Goal: Transaction & Acquisition: Purchase product/service

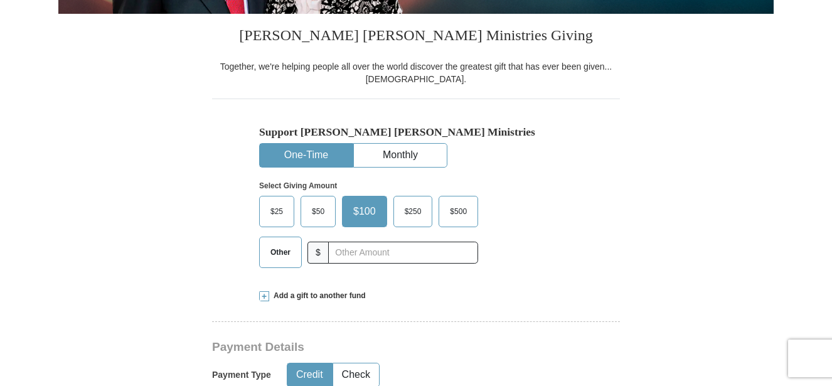
scroll to position [300, 0]
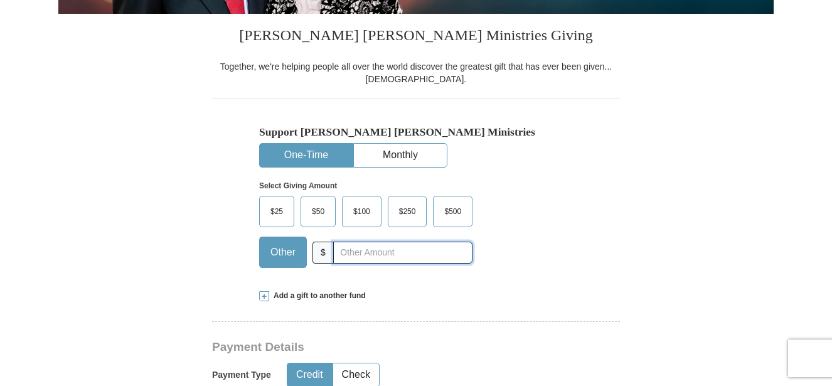
click at [357, 253] on input "text" at bounding box center [402, 253] width 139 height 22
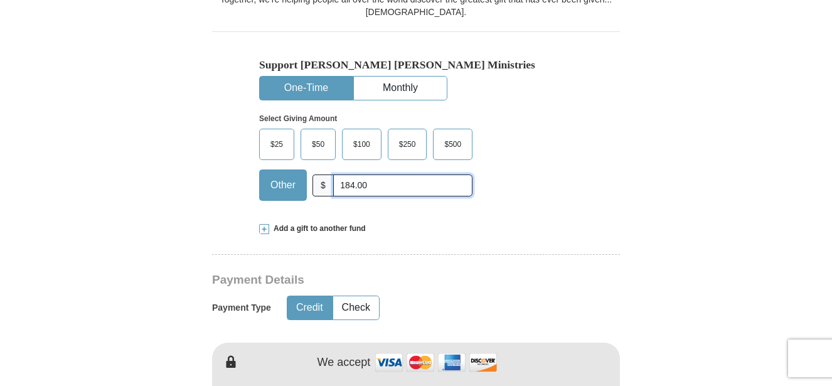
scroll to position [422, 0]
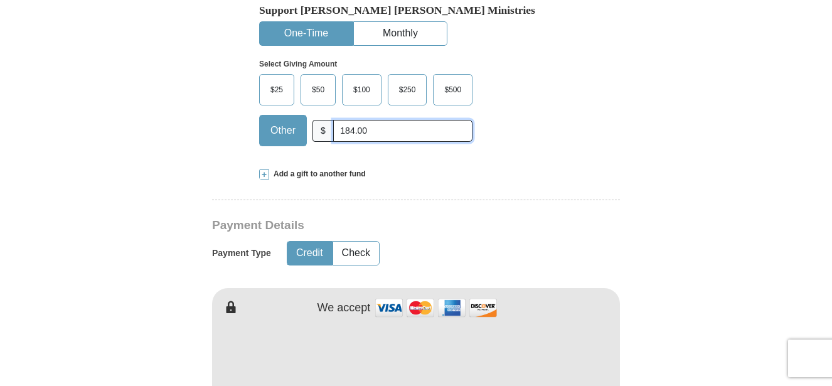
type input "184.00"
click at [361, 253] on button "Check" at bounding box center [356, 253] width 46 height 23
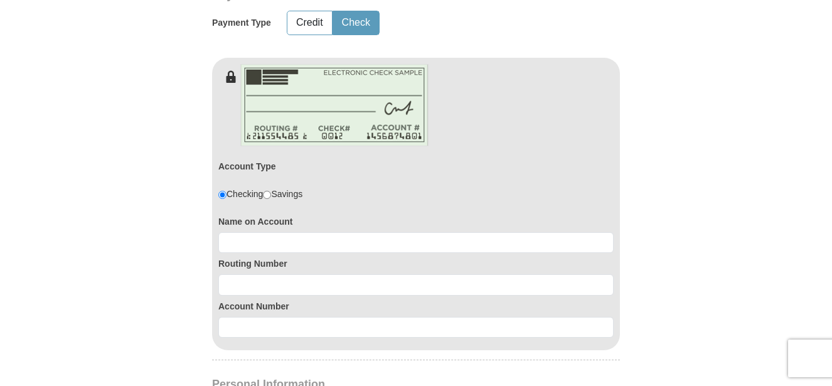
scroll to position [656, 0]
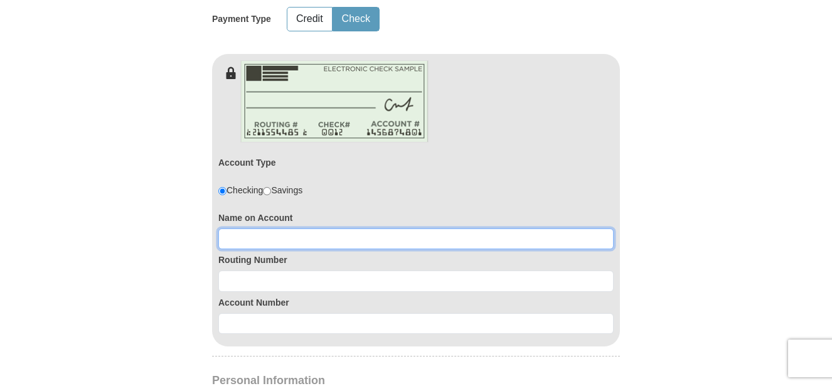
click at [237, 237] on input at bounding box center [415, 238] width 395 height 21
type input "[PERSON_NAME]"
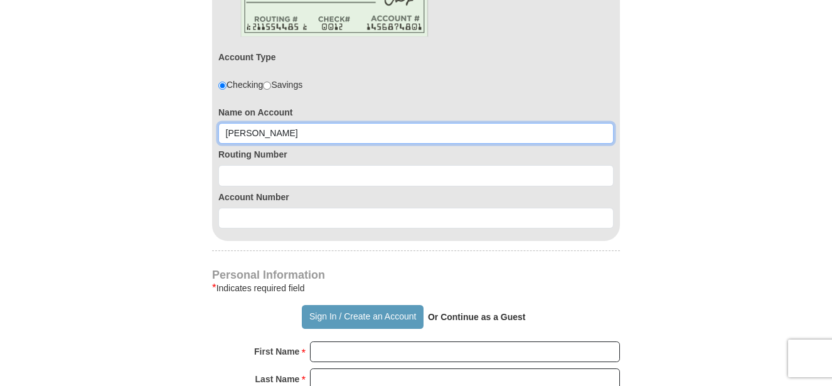
scroll to position [762, 0]
type input "[PERSON_NAME]"
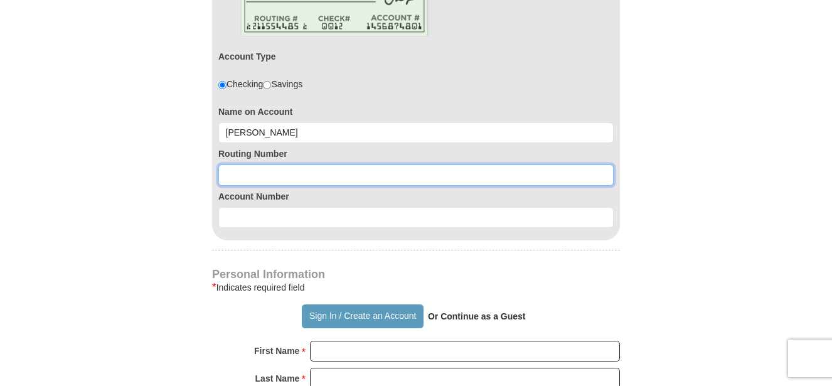
click at [262, 171] on input at bounding box center [415, 174] width 395 height 21
type input "322280278"
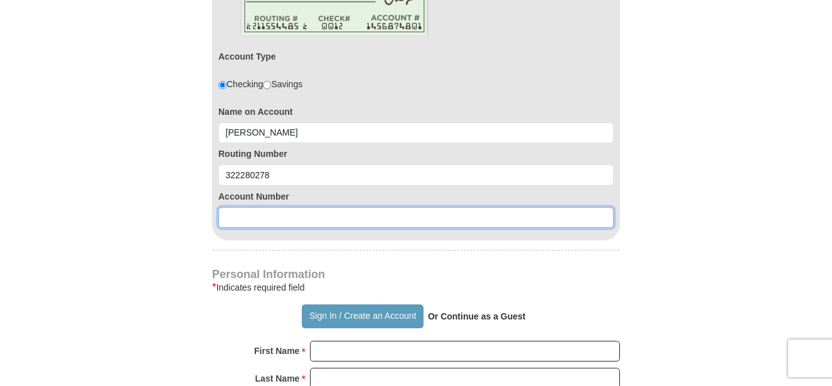
click at [234, 216] on input at bounding box center [415, 217] width 395 height 21
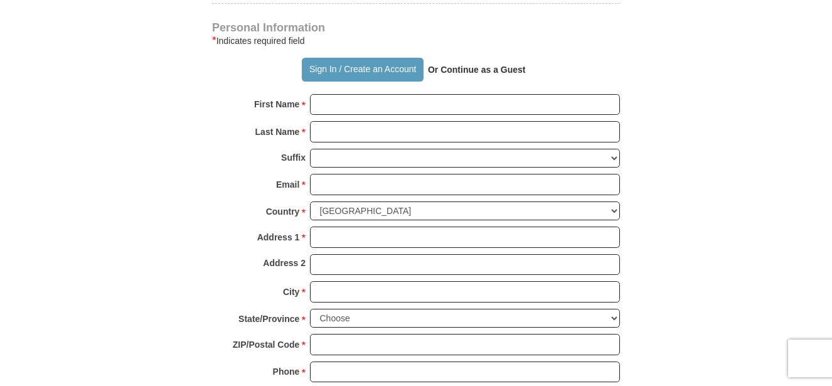
scroll to position [967, 0]
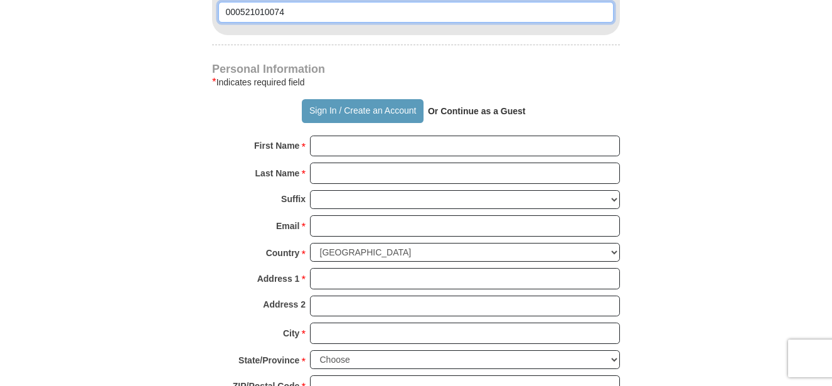
type input "000521010074"
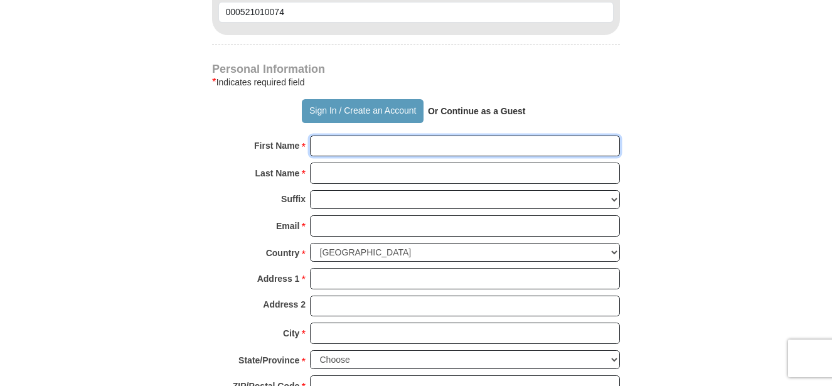
click at [389, 146] on input "First Name *" at bounding box center [465, 145] width 310 height 21
type input "[PERSON_NAME]"
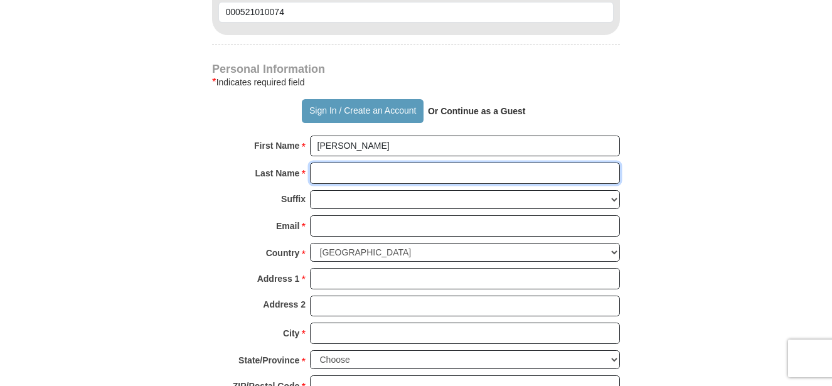
click at [380, 167] on input "Last Name *" at bounding box center [465, 172] width 310 height 21
type input "Polite"
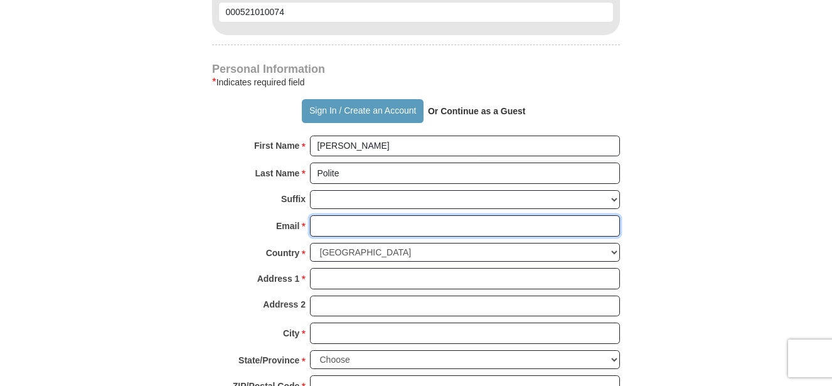
click at [359, 221] on input "Email *" at bounding box center [465, 225] width 310 height 21
type input "[EMAIL_ADDRESS][DOMAIN_NAME]"
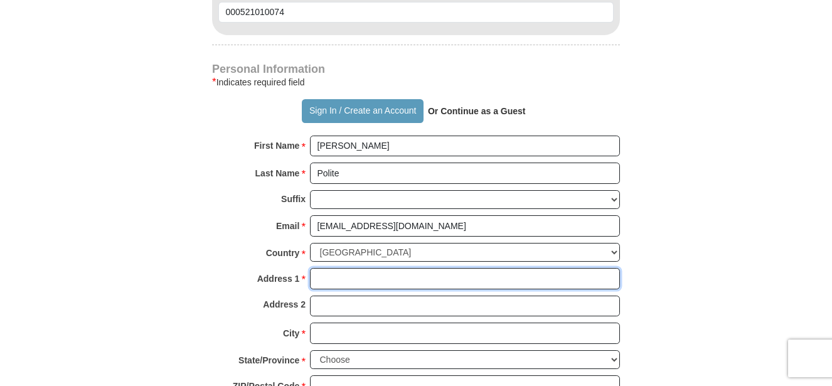
click at [358, 273] on input "Address 1 *" at bounding box center [465, 278] width 310 height 21
type input "[STREET_ADDRESS][PERSON_NAME]"
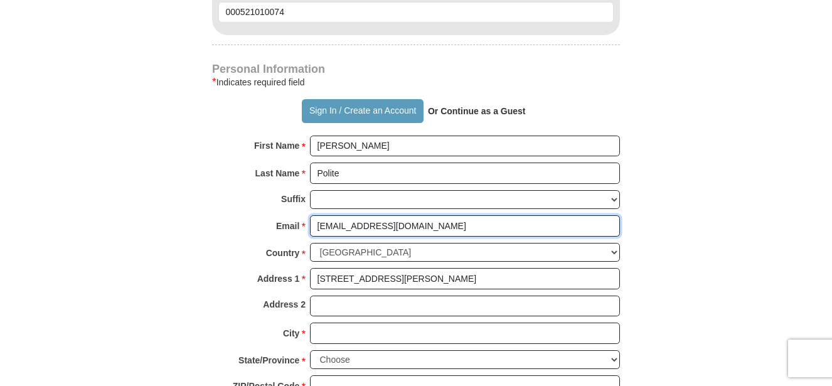
click at [333, 224] on input "[EMAIL_ADDRESS][DOMAIN_NAME]" at bounding box center [465, 225] width 310 height 21
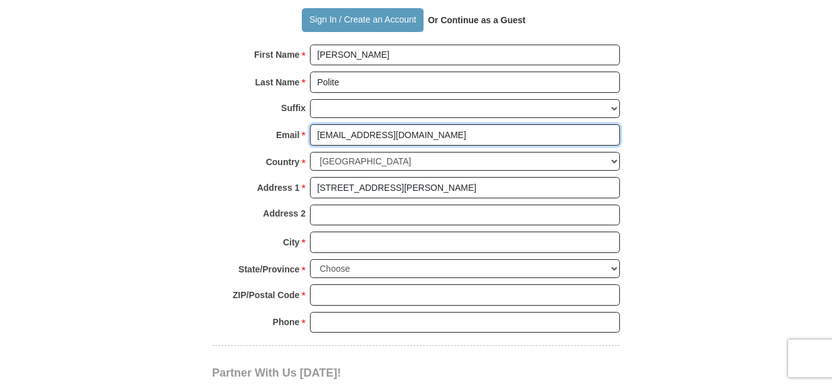
scroll to position [1064, 0]
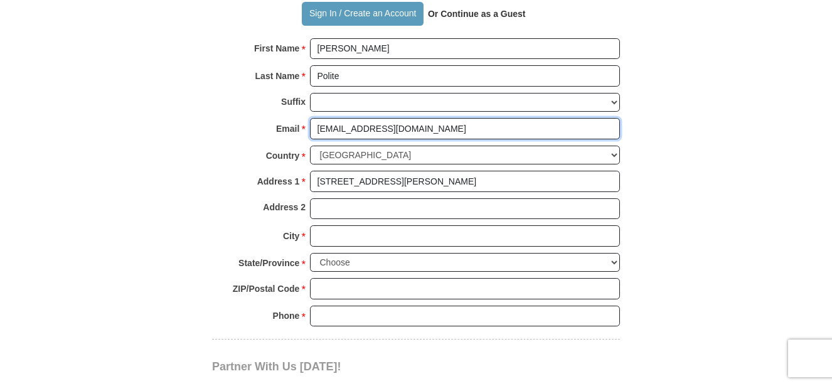
type input "[EMAIL_ADDRESS][DOMAIN_NAME]"
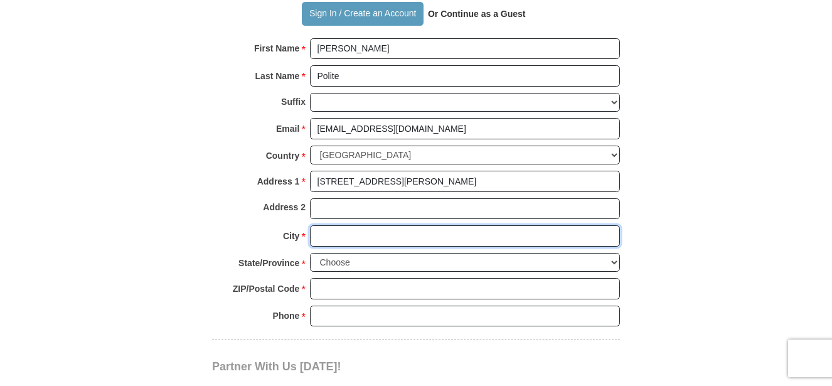
click at [344, 235] on input "City *" at bounding box center [465, 235] width 310 height 21
type input "[GEOGRAPHIC_DATA]"
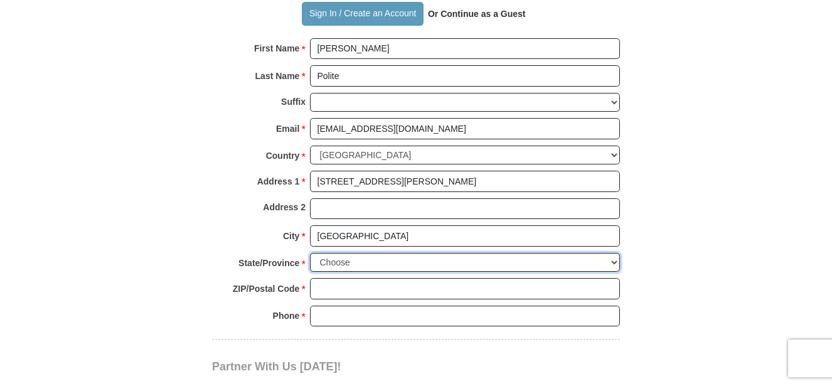
click at [616, 265] on select "Choose [US_STATE] [US_STATE] [US_STATE] [US_STATE] [US_STATE] Armed Forces Amer…" at bounding box center [465, 262] width 310 height 19
select select "CA"
click at [310, 253] on select "Choose [US_STATE] [US_STATE] [US_STATE] [US_STATE] [US_STATE] Armed Forces Amer…" at bounding box center [465, 262] width 310 height 19
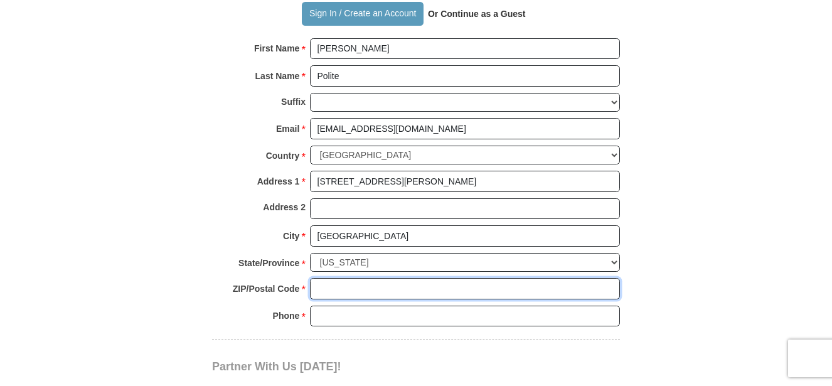
click at [361, 289] on input "ZIP/Postal Code *" at bounding box center [465, 288] width 310 height 21
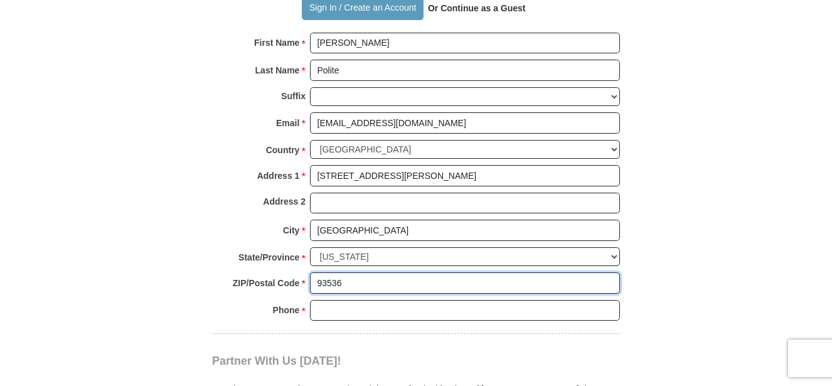
scroll to position [1084, 0]
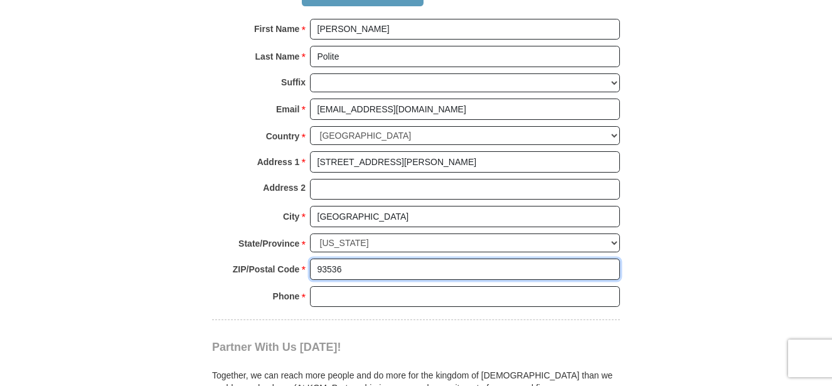
type input "93536"
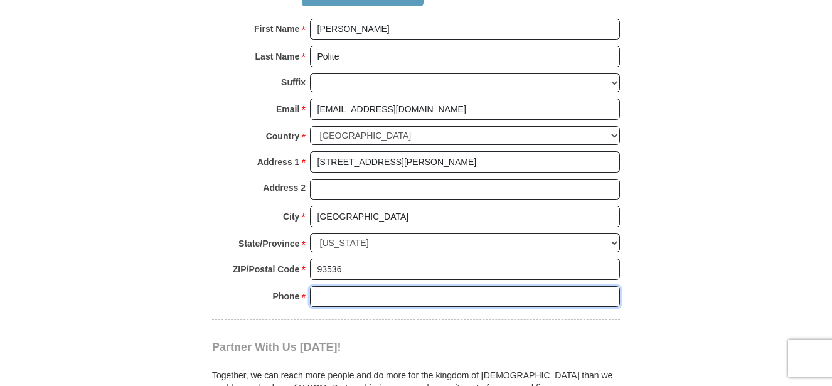
click at [368, 300] on input "Phone * *" at bounding box center [465, 296] width 310 height 21
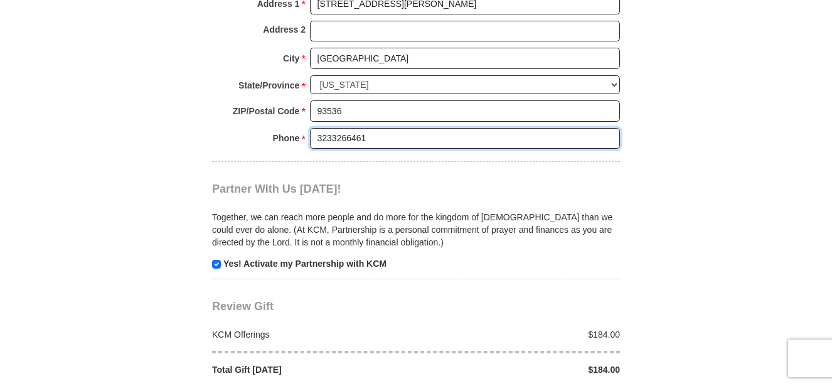
scroll to position [1266, 0]
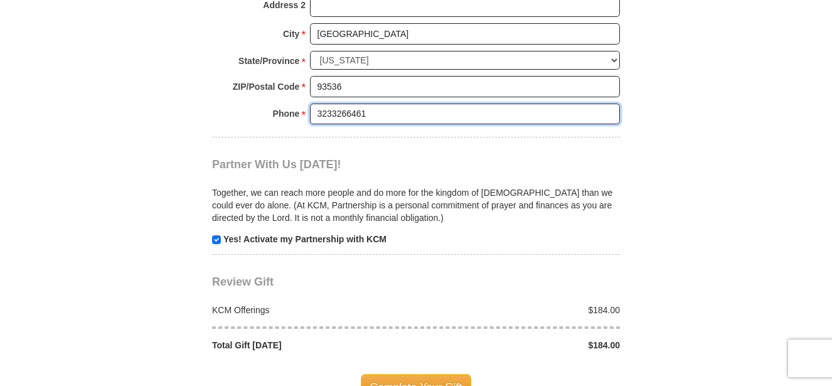
type input "3233266461"
click at [218, 242] on input "checkbox" at bounding box center [216, 239] width 9 height 9
checkbox input "false"
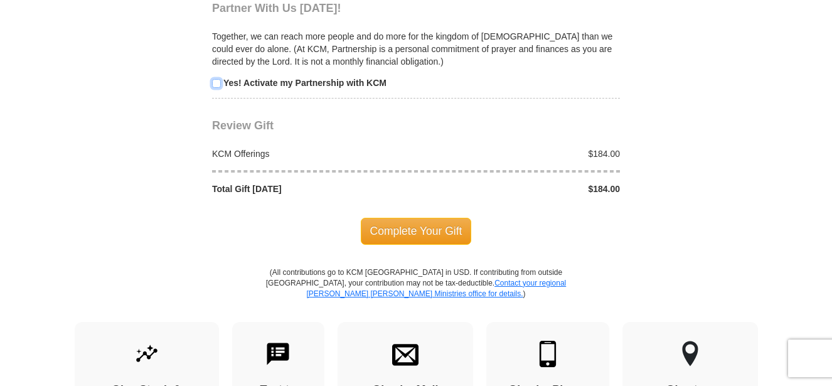
scroll to position [1423, 0]
click at [416, 235] on span "Complete Your Gift" at bounding box center [416, 230] width 111 height 26
